Goal: Find contact information: Find contact information

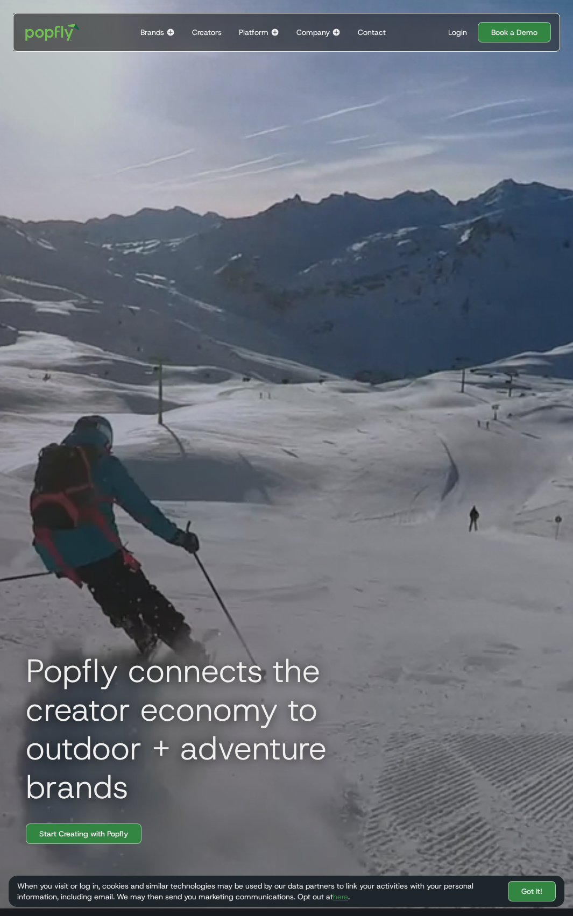
click at [378, 32] on div "Contact" at bounding box center [372, 32] width 28 height 11
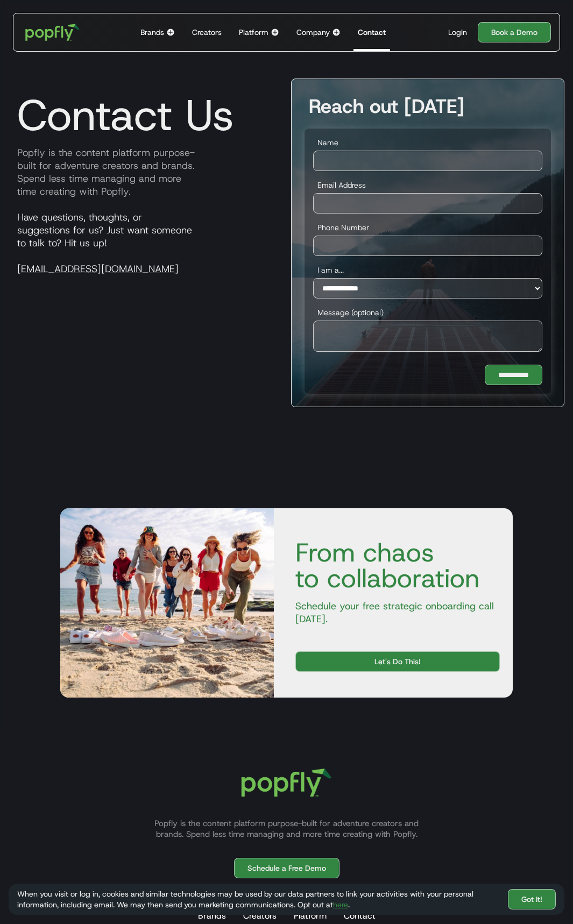
click at [322, 27] on div "Company" at bounding box center [312, 32] width 33 height 11
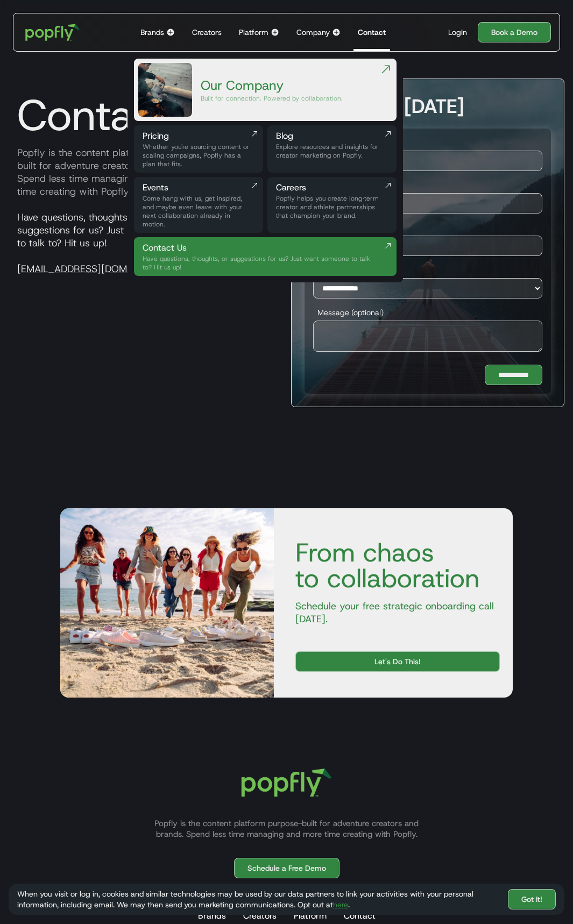
click at [250, 32] on div "Platform" at bounding box center [254, 32] width 30 height 11
click at [211, 29] on div "Creators" at bounding box center [207, 32] width 30 height 11
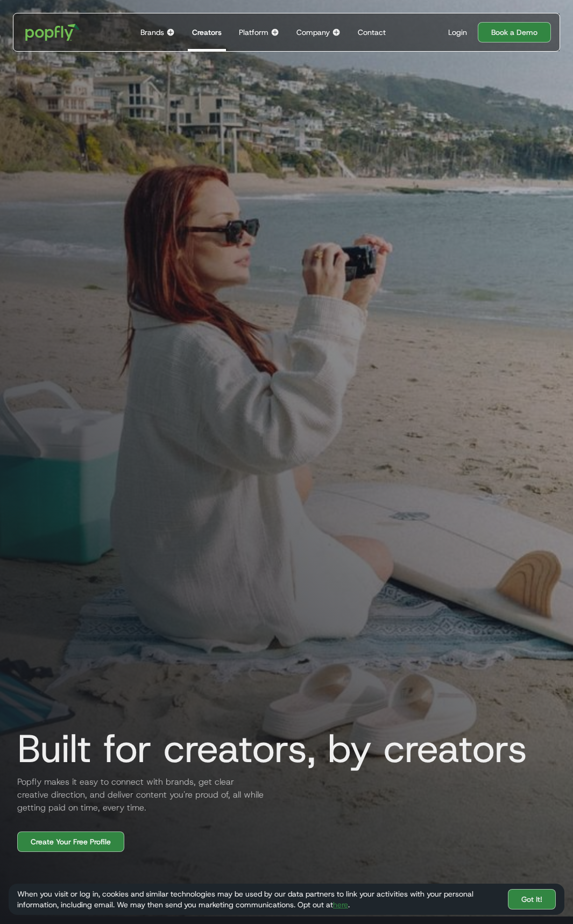
click at [308, 30] on div "Company" at bounding box center [312, 32] width 33 height 11
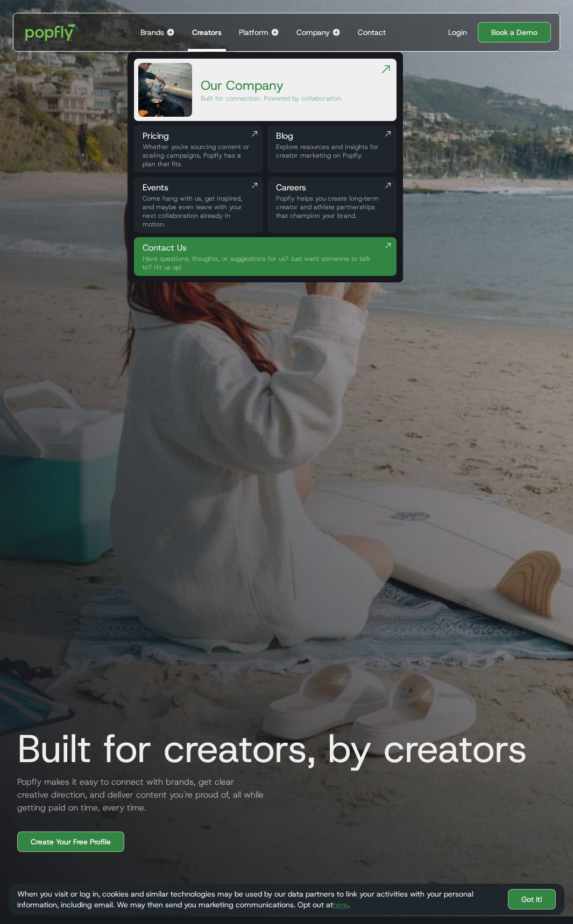
click at [375, 30] on div "Contact" at bounding box center [372, 32] width 28 height 11
